Goal: Task Accomplishment & Management: Use online tool/utility

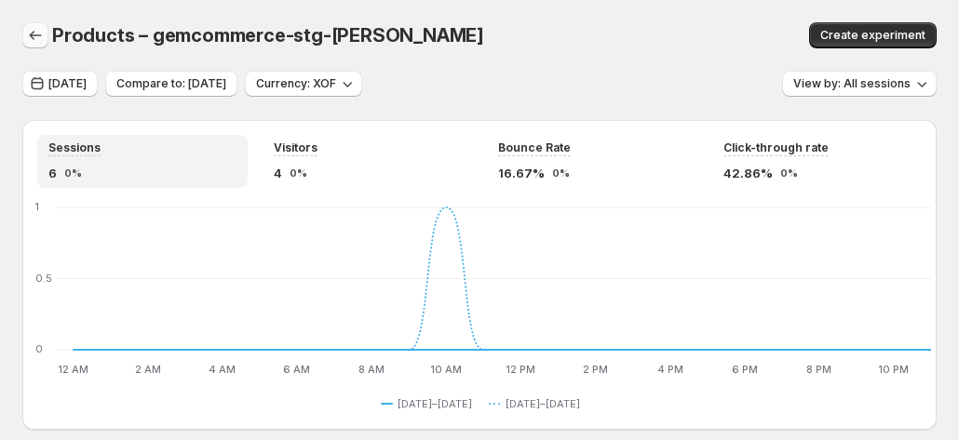
click at [32, 39] on icon "button" at bounding box center [35, 35] width 19 height 19
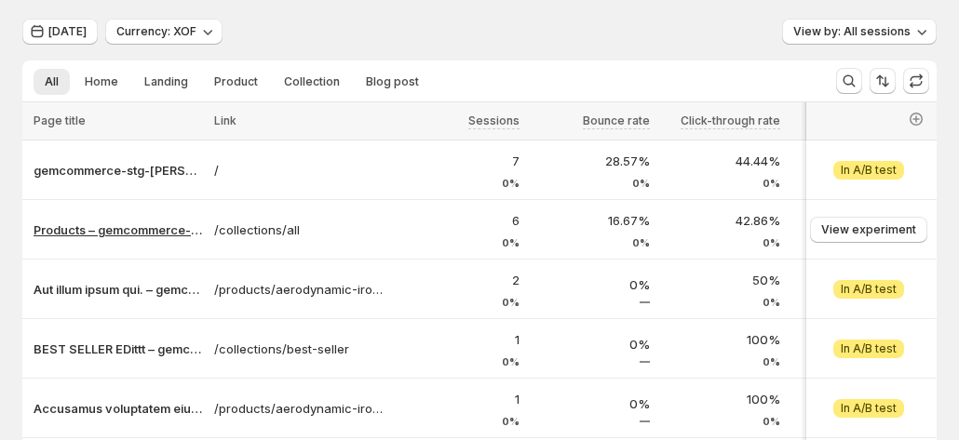
scroll to position [93, 0]
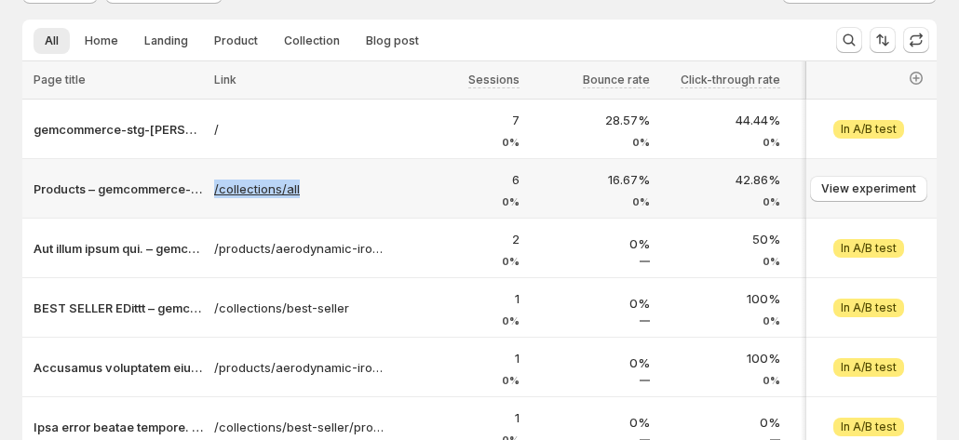
copy tr "-tanya /collections/all"
drag, startPoint x: 208, startPoint y: 174, endPoint x: 332, endPoint y: 195, distance: 126.4
click at [332, 195] on tr "Products – gemcommerce-stg-tanya /collections/all 6 0% 16.67% 0% 42.86% 0% 66.6…" at bounding box center [534, 189] width 1024 height 60
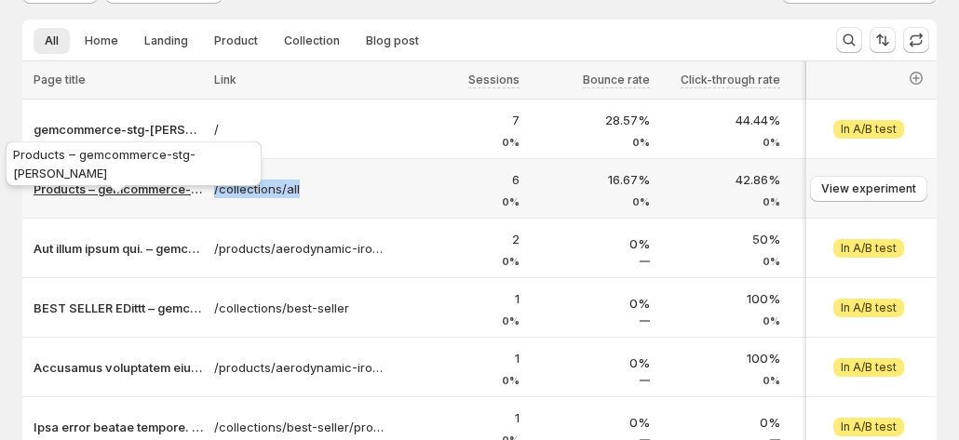
click at [135, 187] on p "Products – gemcommerce-stg-[PERSON_NAME]" at bounding box center [118, 189] width 169 height 19
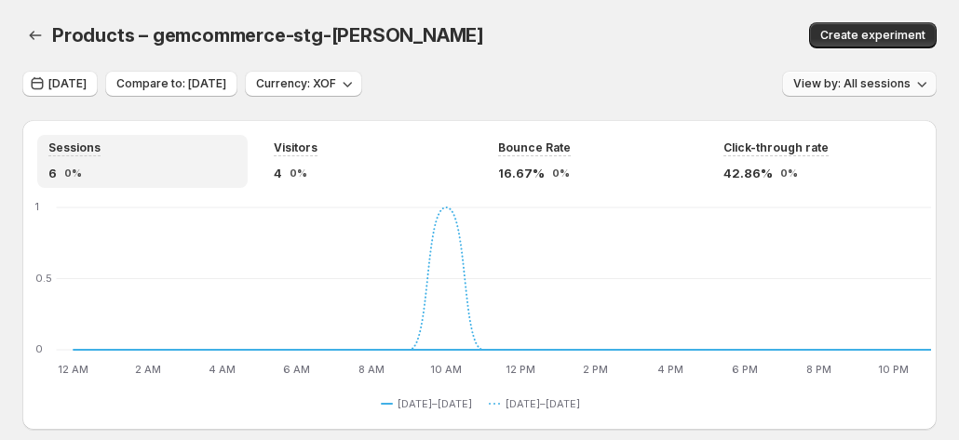
click at [878, 87] on span "View by: All sessions" at bounding box center [851, 83] width 117 height 15
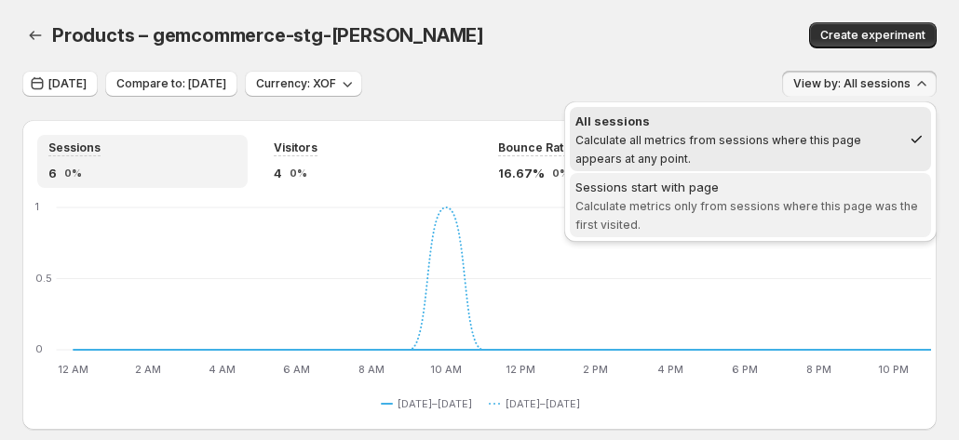
click at [726, 185] on div "Sessions start with page" at bounding box center [750, 187] width 350 height 19
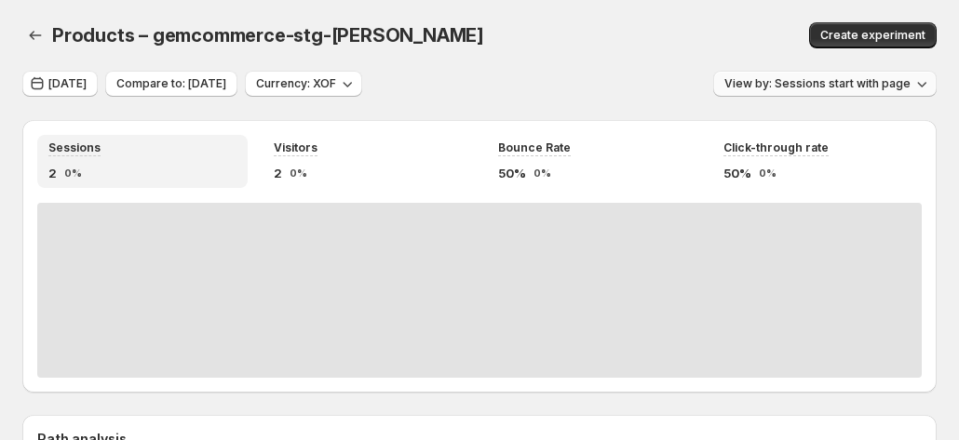
click at [864, 77] on span "View by: Sessions start with page" at bounding box center [817, 83] width 186 height 15
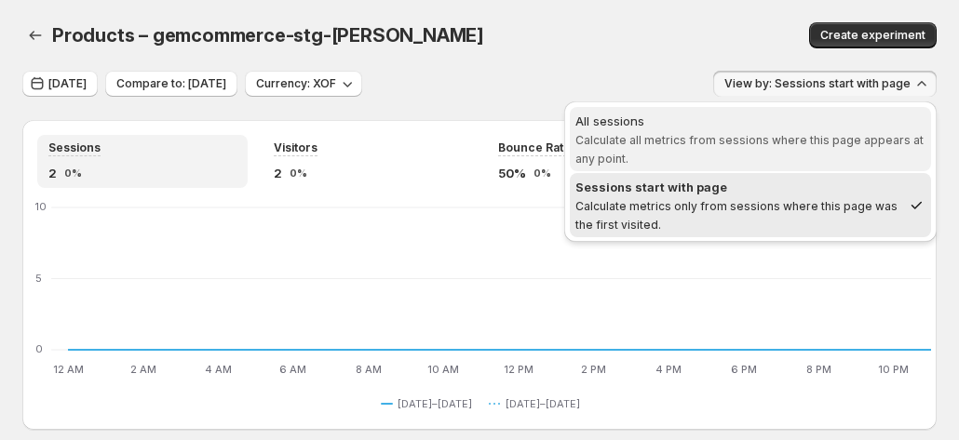
click at [756, 139] on span "Calculate all metrics from sessions where this page appears at any point." at bounding box center [749, 149] width 348 height 33
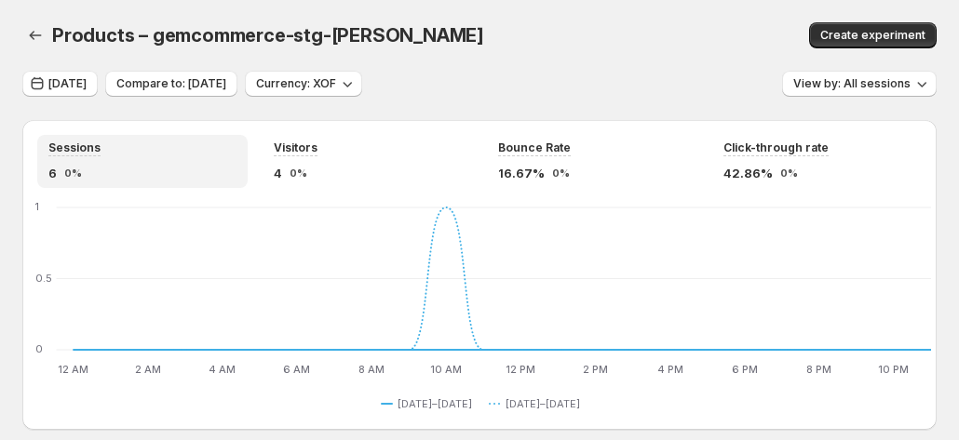
click at [655, 23] on div "Create experiment" at bounding box center [796, 35] width 283 height 26
click at [500, 48] on div "Products – gemcommerce-stg-tanya. This page is ready Products – gemcommerce-stg…" at bounding box center [479, 35] width 914 height 71
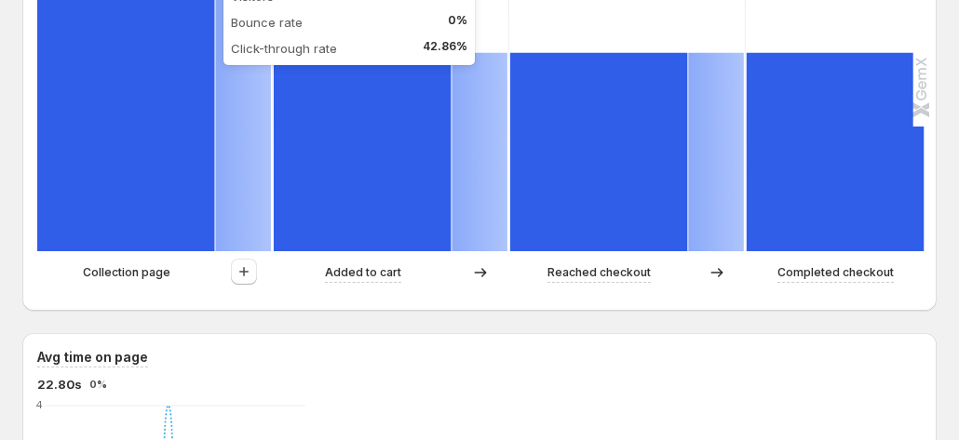
scroll to position [652, 0]
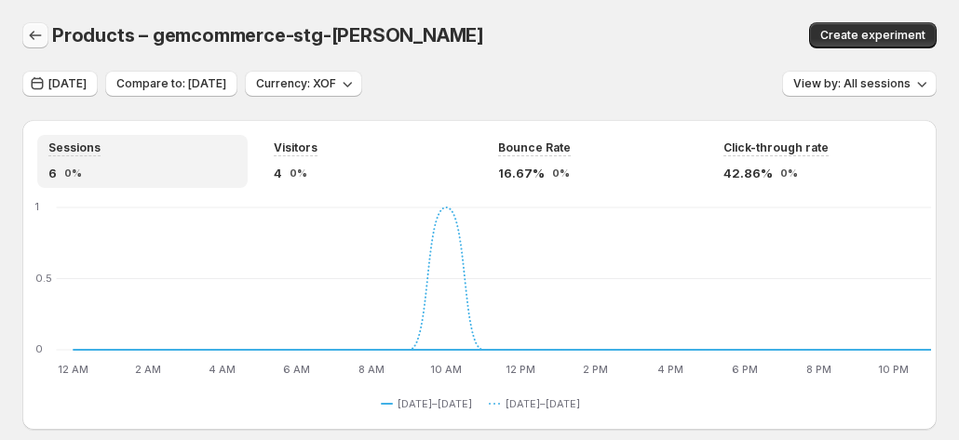
click at [34, 31] on icon "button" at bounding box center [35, 35] width 19 height 19
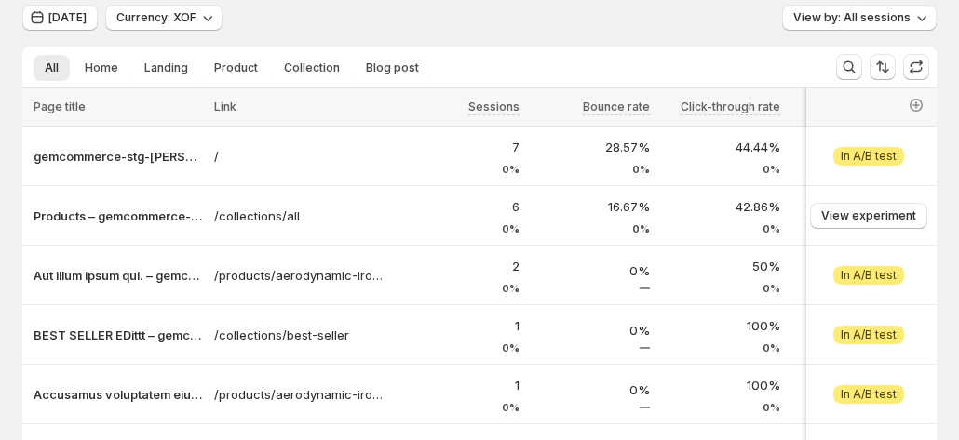
scroll to position [93, 0]
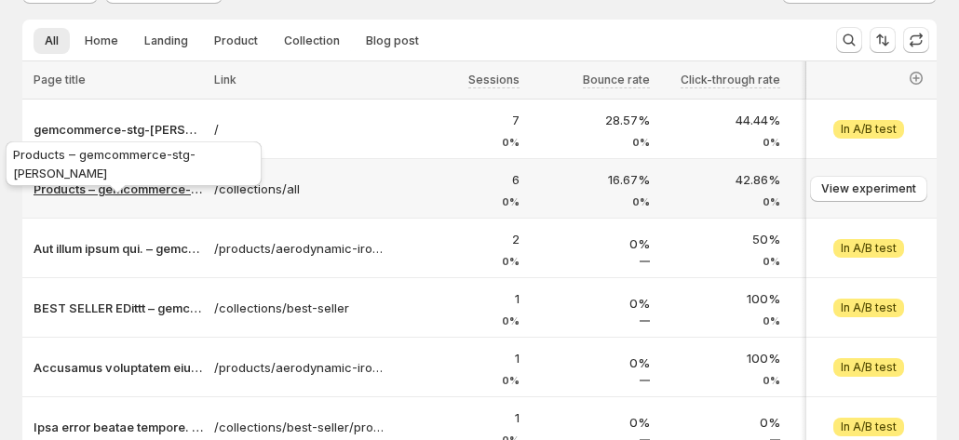
click at [121, 191] on p "Products – gemcommerce-stg-[PERSON_NAME]" at bounding box center [118, 189] width 169 height 19
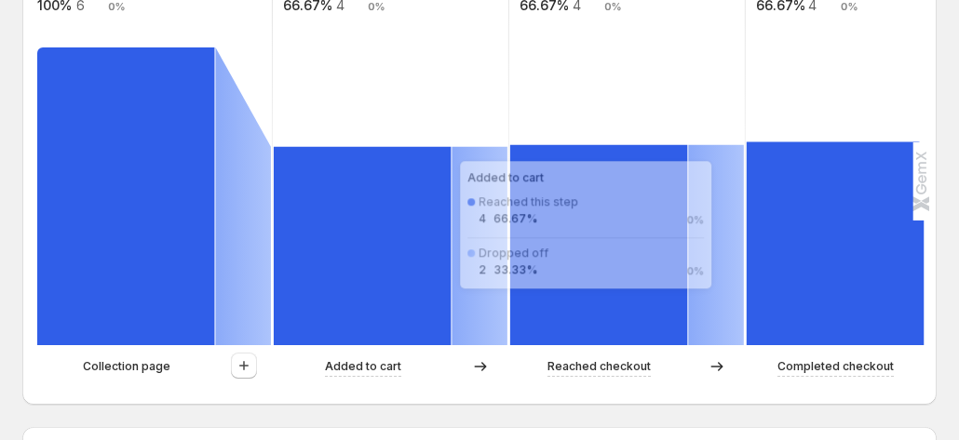
scroll to position [559, 0]
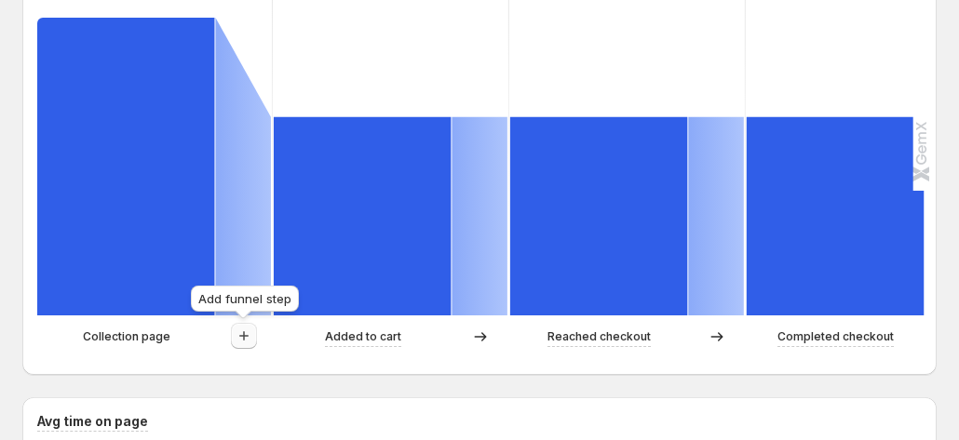
click at [253, 338] on button "button" at bounding box center [244, 336] width 26 height 26
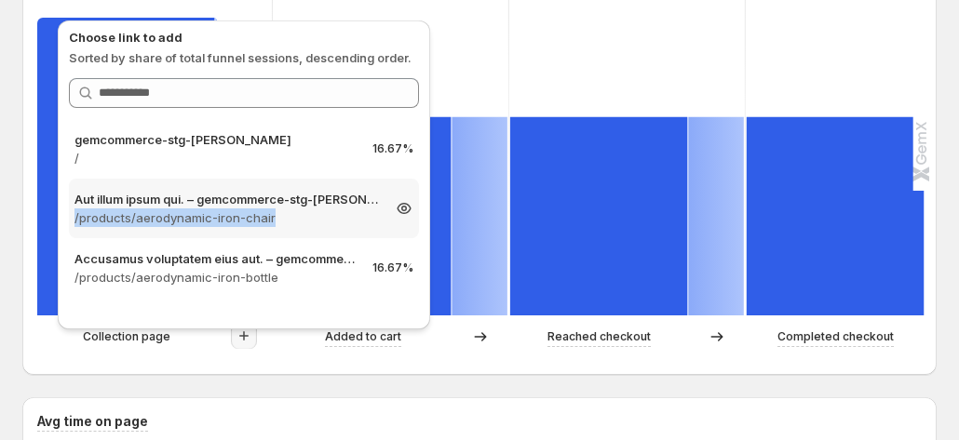
copy p "/products/aerodynamic-iron-chair"
drag, startPoint x: 69, startPoint y: 213, endPoint x: 291, endPoint y: 220, distance: 221.7
click at [291, 220] on div "Aut illum ipsum qui. – gemcommerce-stg-[PERSON_NAME] /products/aerodynamic-iron…" at bounding box center [244, 209] width 350 height 60
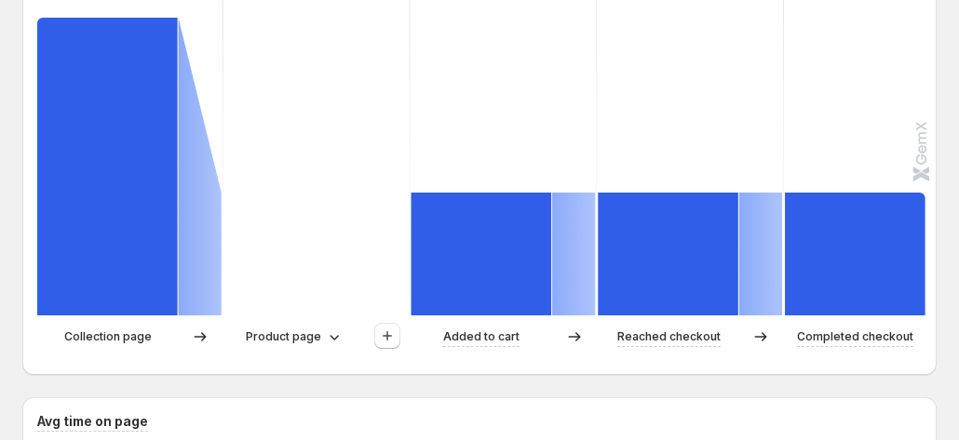
click at [291, 220] on rect at bounding box center [317, 129] width 189 height 372
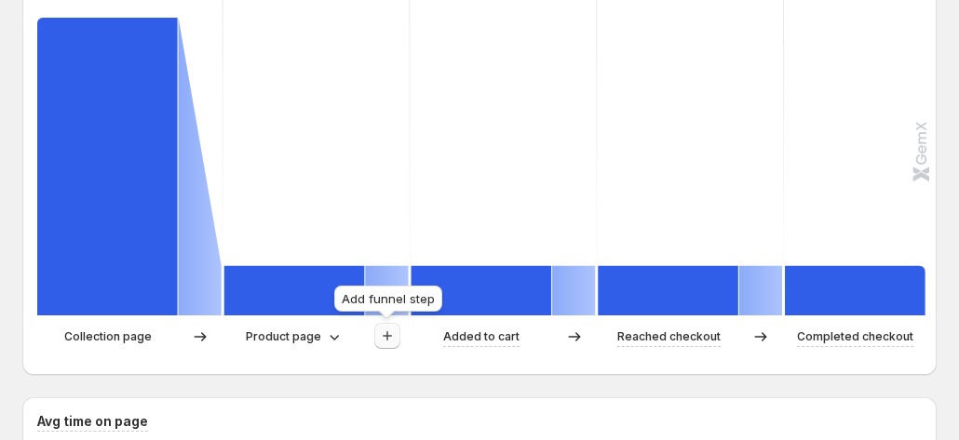
click at [374, 336] on button "button" at bounding box center [387, 336] width 26 height 26
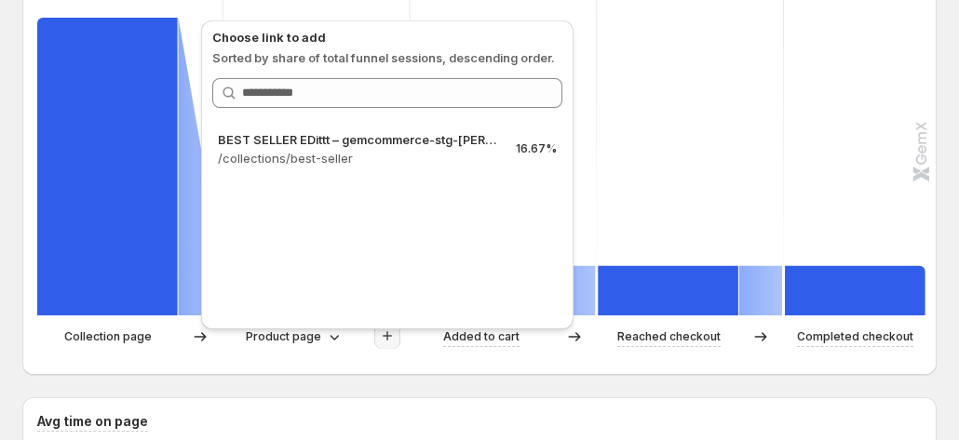
click at [288, 333] on div "Choose link to add Sorted by share of total funnel sessions, descending order. …" at bounding box center [387, 170] width 387 height 329
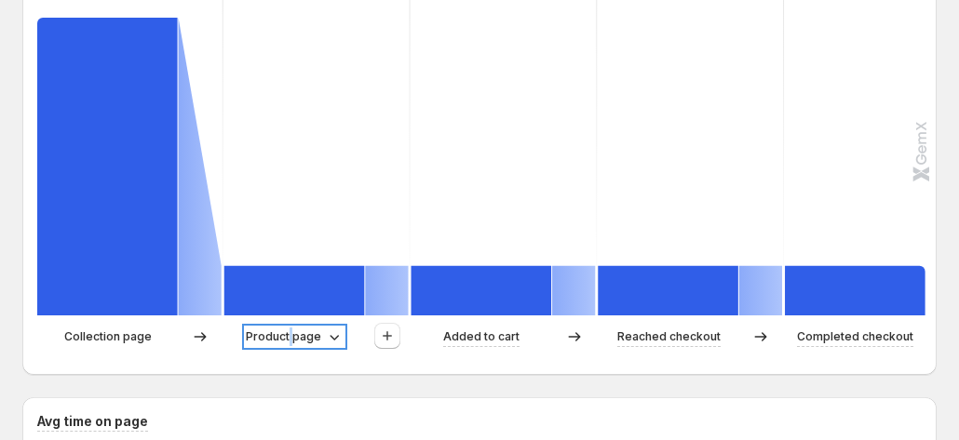
click at [288, 333] on p "Product page" at bounding box center [283, 337] width 75 height 19
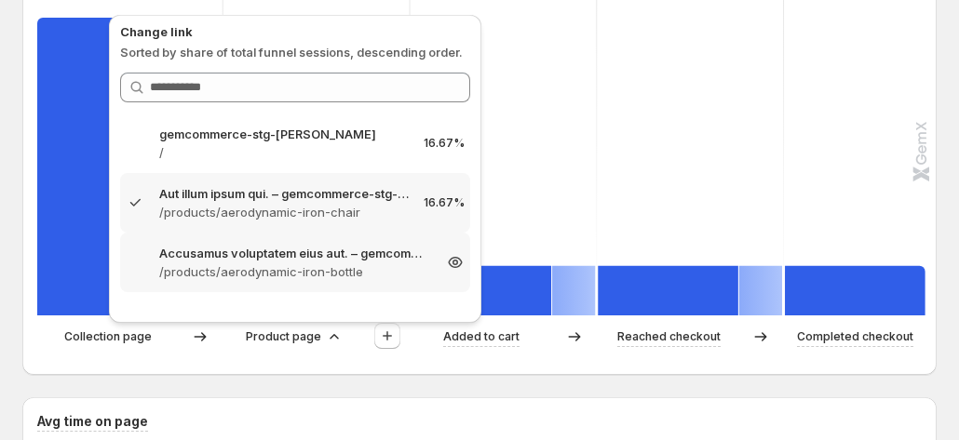
click at [288, 278] on p "/products/aerodynamic-iron-bottle" at bounding box center [295, 272] width 272 height 19
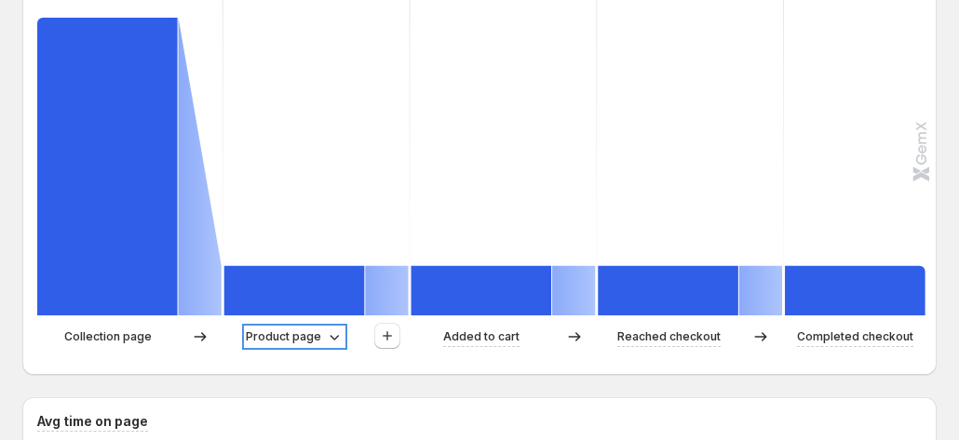
click at [277, 336] on p "Product page" at bounding box center [283, 337] width 75 height 19
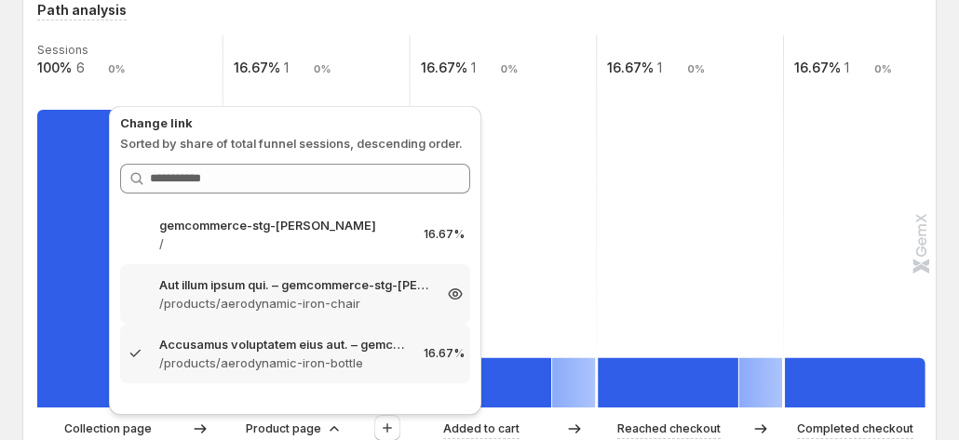
scroll to position [466, 0]
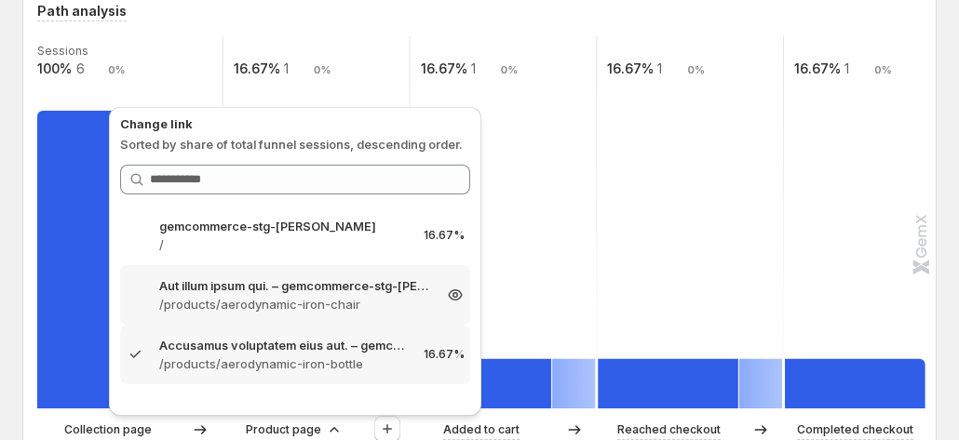
click at [244, 304] on p "/products/aerodynamic-iron-chair" at bounding box center [295, 304] width 272 height 19
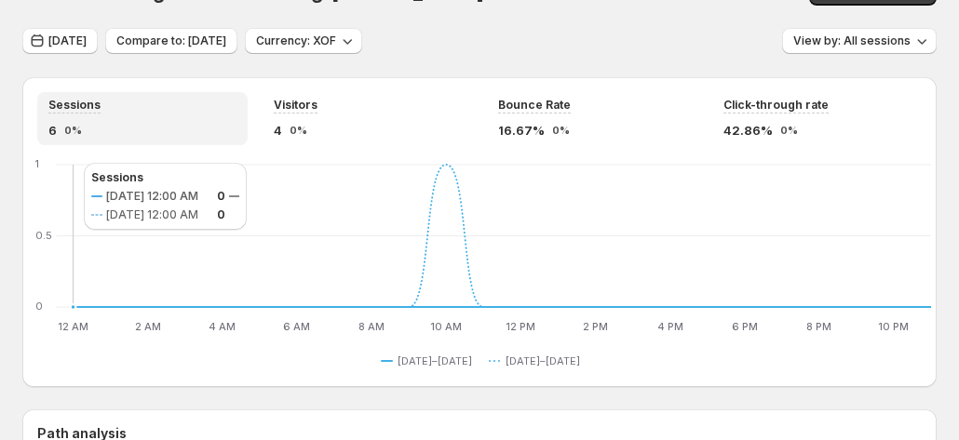
scroll to position [0, 0]
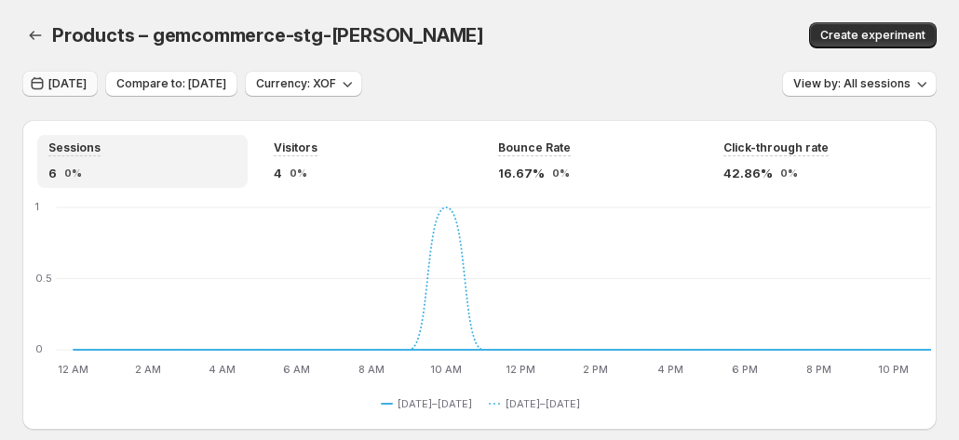
click at [79, 88] on span "[DATE]" at bounding box center [67, 83] width 38 height 15
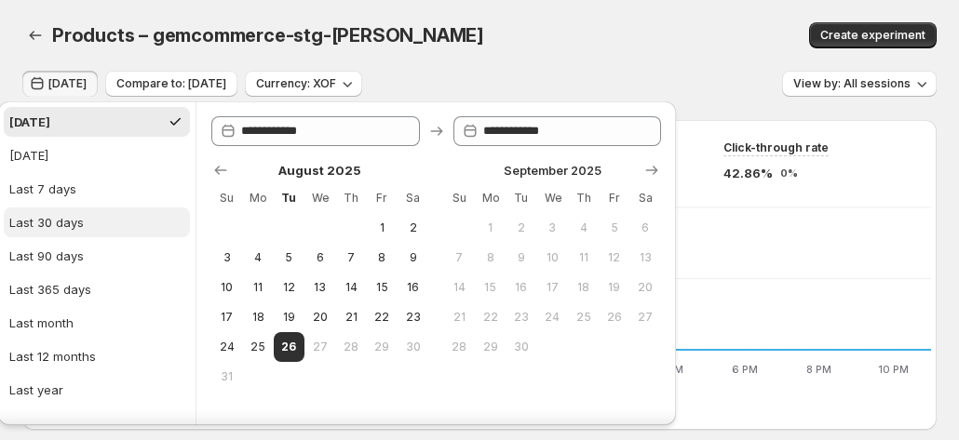
click at [96, 224] on button "Last 30 days" at bounding box center [97, 223] width 186 height 30
type input "**********"
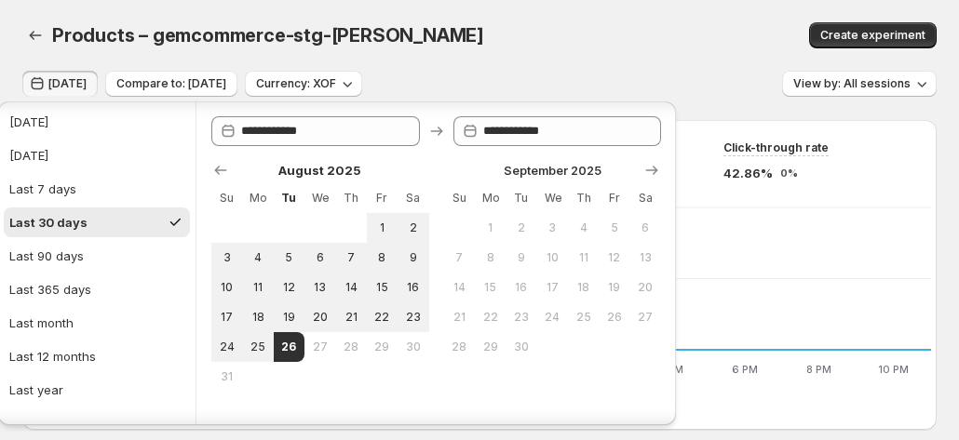
scroll to position [63, 0]
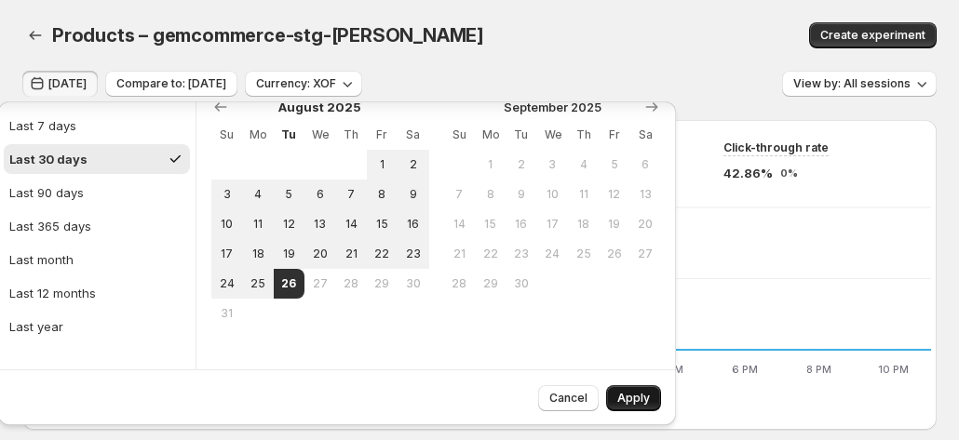
click at [617, 392] on span "Apply" at bounding box center [633, 398] width 33 height 15
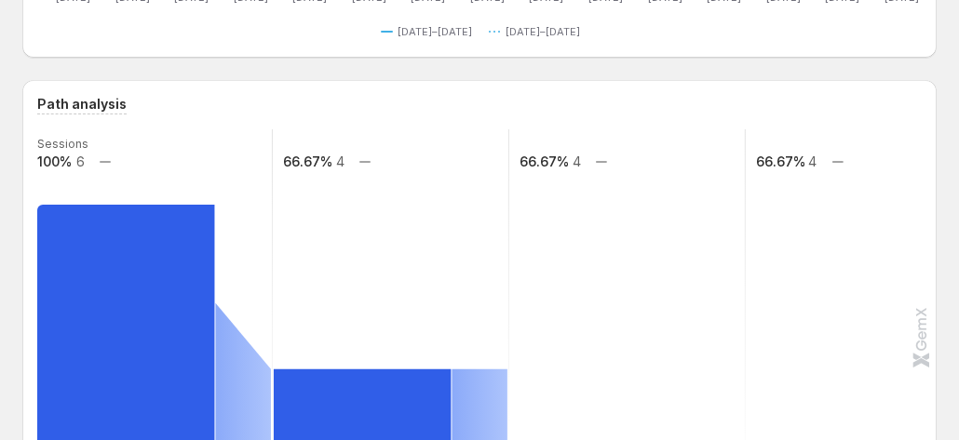
scroll to position [559, 0]
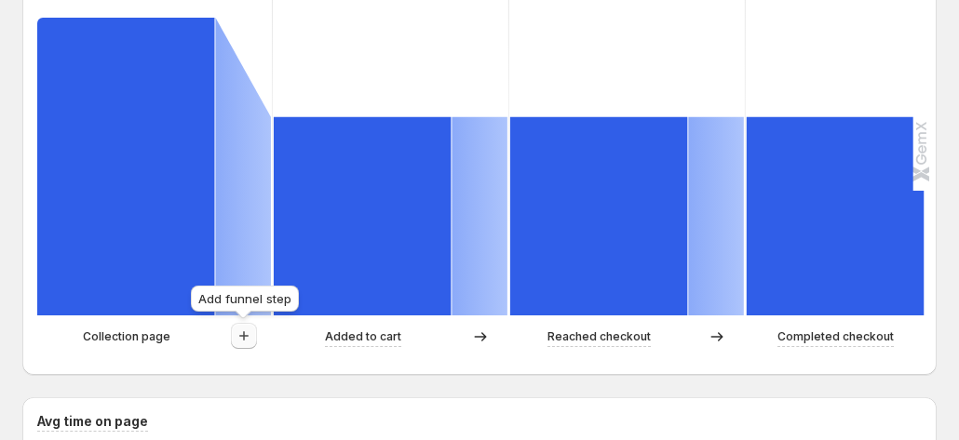
click at [253, 333] on button "button" at bounding box center [244, 336] width 26 height 26
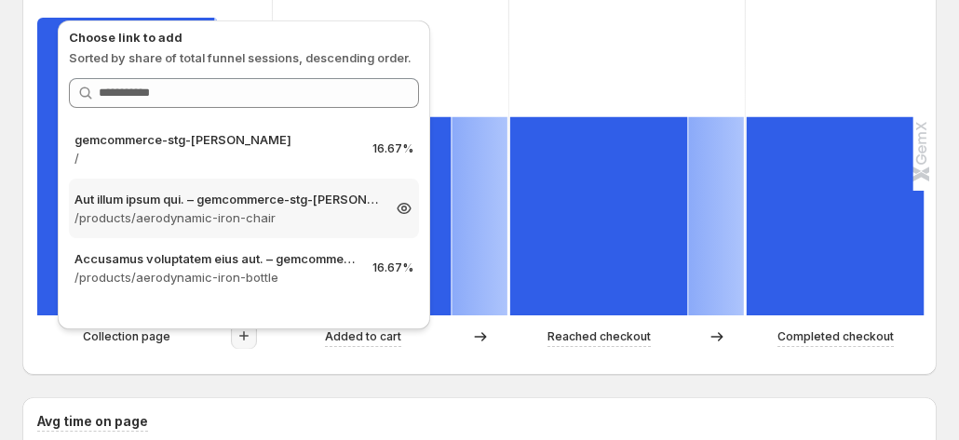
click at [252, 209] on p "/products/aerodynamic-iron-chair" at bounding box center [226, 218] width 305 height 19
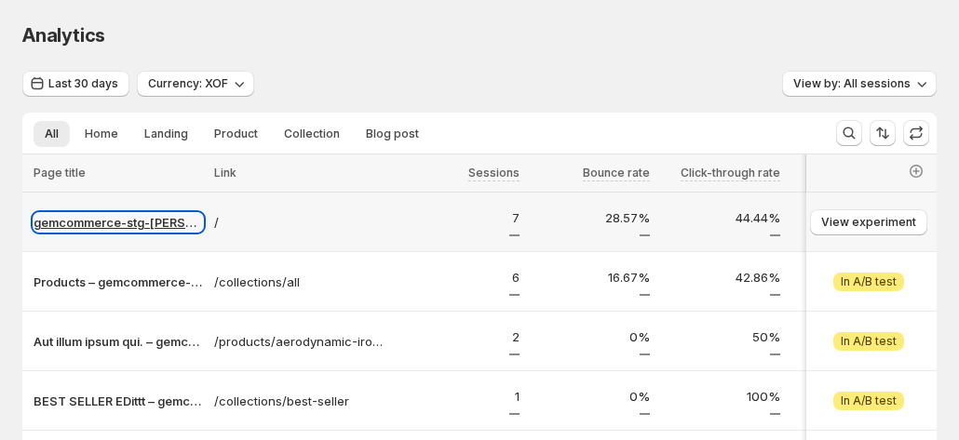
click at [106, 226] on p "gemcommerce-stg-[PERSON_NAME]" at bounding box center [118, 222] width 169 height 19
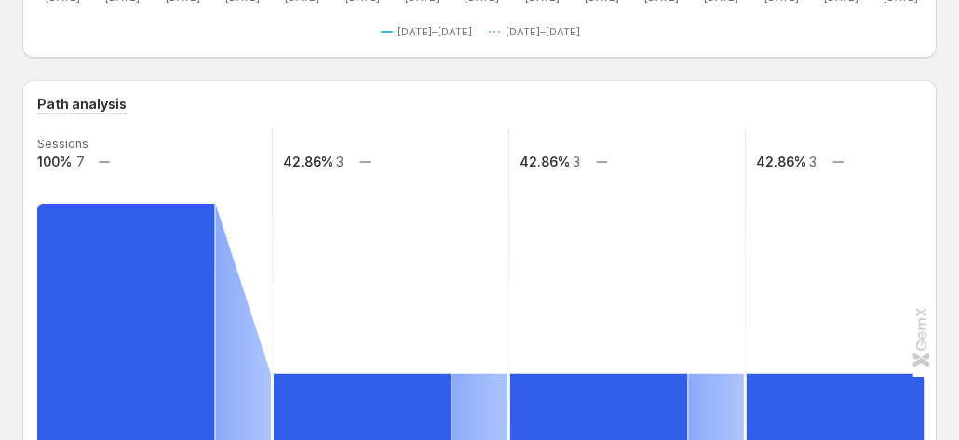
scroll to position [466, 0]
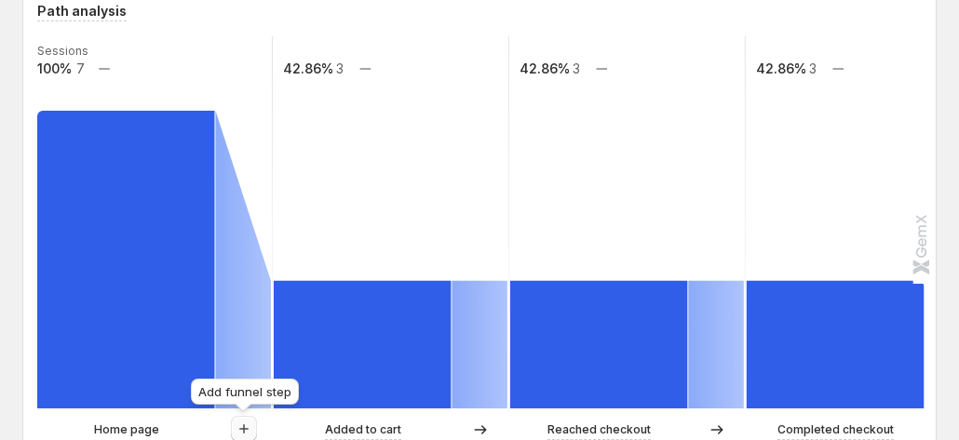
click at [245, 427] on icon "button" at bounding box center [244, 429] width 19 height 19
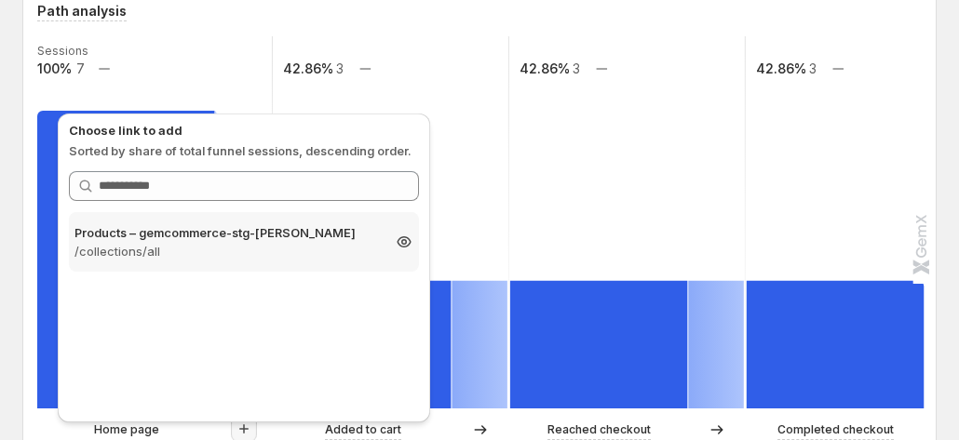
click at [233, 238] on p "Products – gemcommerce-stg-[PERSON_NAME]" at bounding box center [226, 232] width 305 height 19
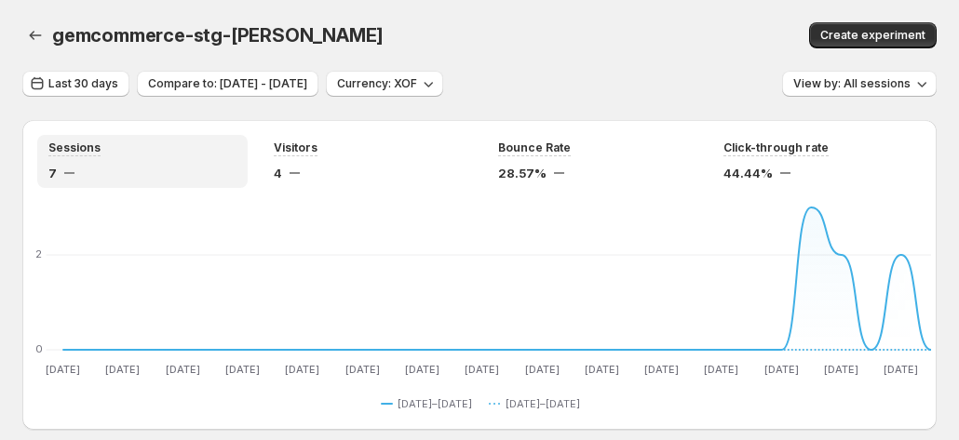
scroll to position [0, 0]
click at [639, 49] on div "gemcommerce-stg-[PERSON_NAME]. This page is ready gemcommerce-stg-[PERSON_NAME]…" at bounding box center [479, 35] width 914 height 71
click at [63, 82] on span "Last 30 days" at bounding box center [83, 83] width 70 height 15
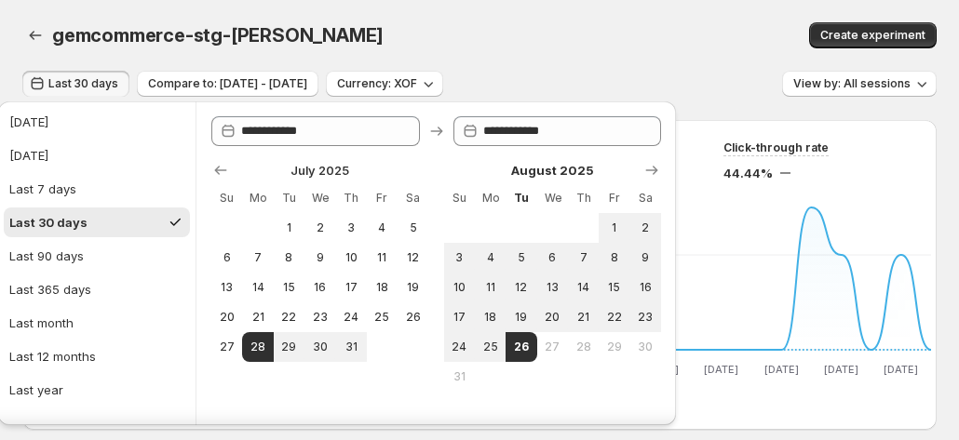
click at [63, 82] on span "Last 30 days" at bounding box center [83, 83] width 70 height 15
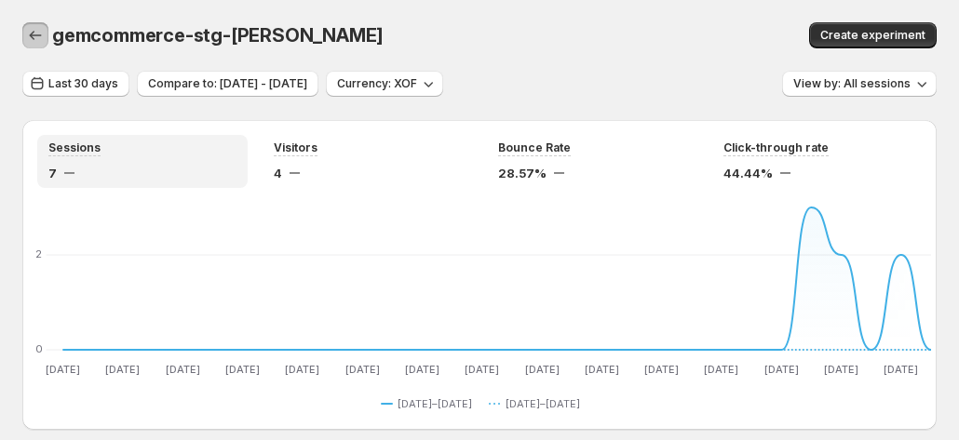
click at [42, 39] on icon "button" at bounding box center [35, 35] width 19 height 19
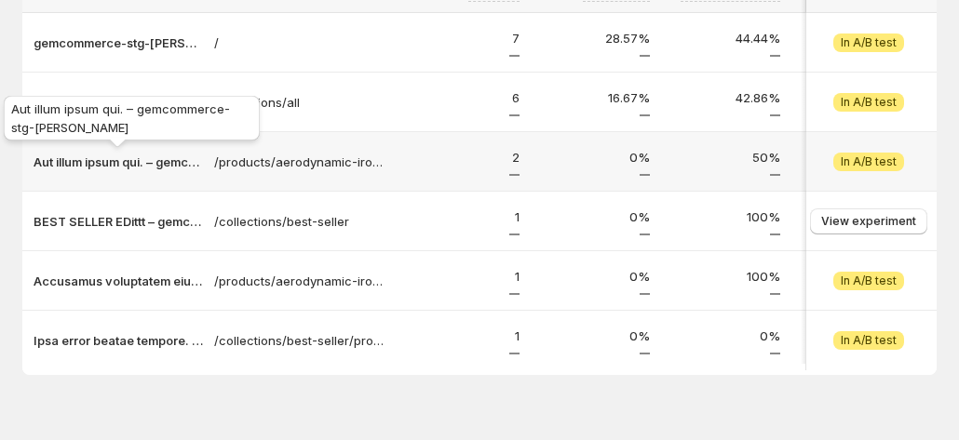
scroll to position [186, 0]
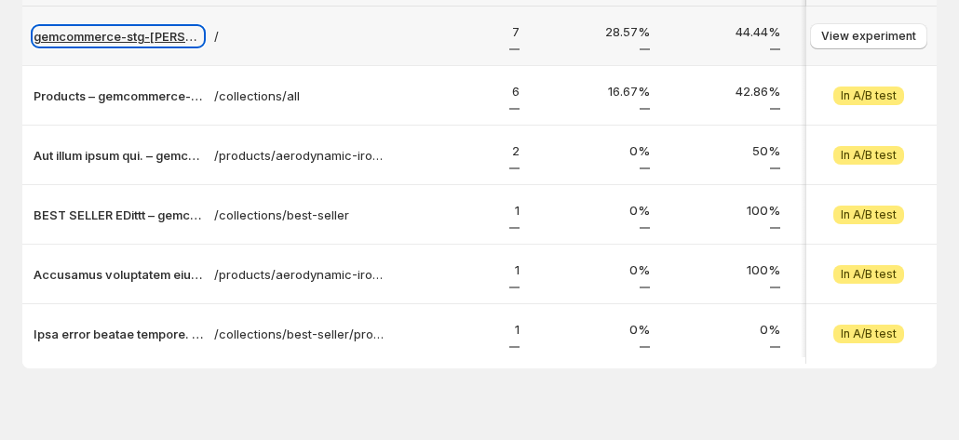
click at [130, 40] on p "gemcommerce-stg-[PERSON_NAME]" at bounding box center [118, 36] width 169 height 19
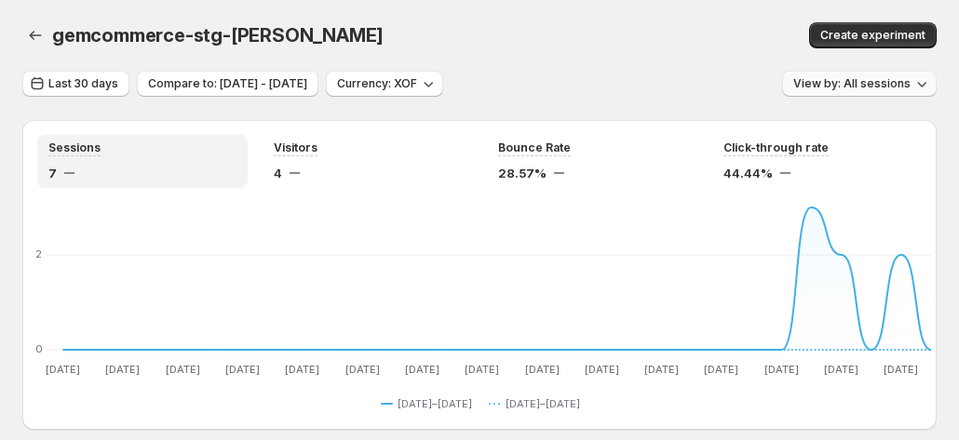
click at [844, 92] on button "View by: All sessions" at bounding box center [859, 84] width 155 height 26
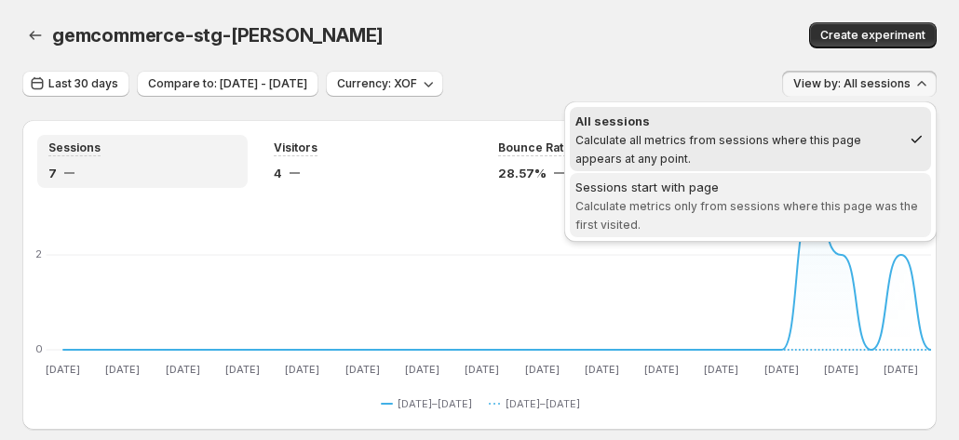
click at [792, 189] on div "Sessions start with page" at bounding box center [750, 187] width 350 height 19
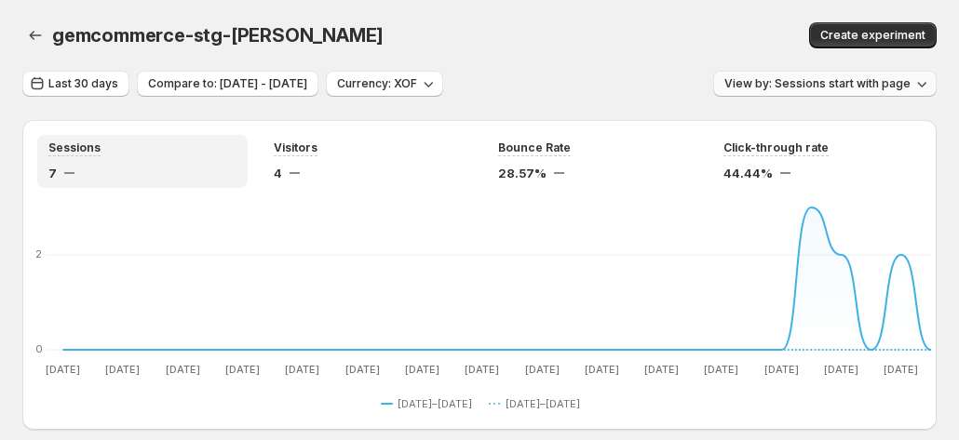
click at [873, 93] on button "View by: Sessions start with page" at bounding box center [824, 84] width 223 height 26
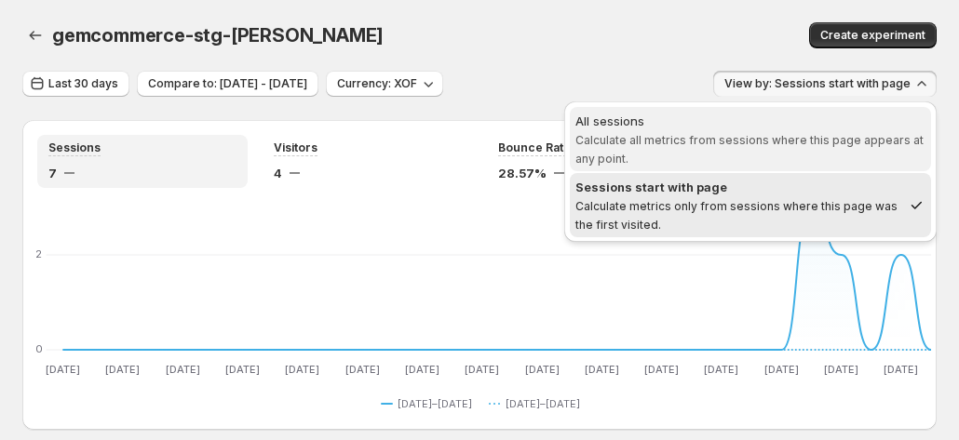
click at [709, 136] on span "Calculate all metrics from sessions where this page appears at any point." at bounding box center [749, 149] width 348 height 33
